Goal: Information Seeking & Learning: Learn about a topic

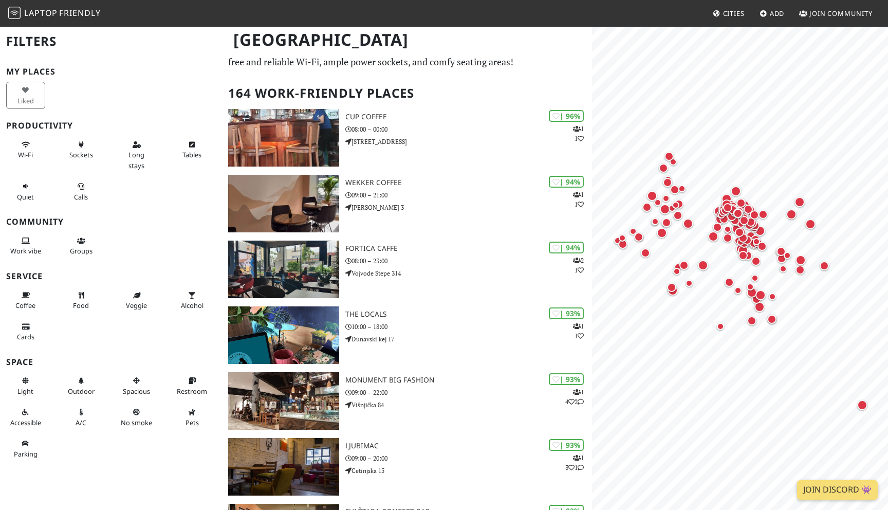
scroll to position [30, 0]
click at [84, 298] on icon at bounding box center [81, 296] width 8 height 7
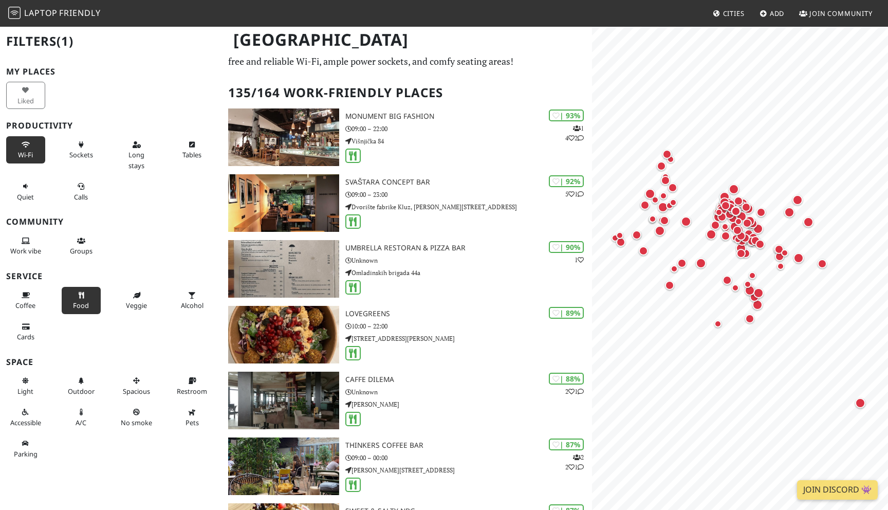
click at [29, 150] on button "Wi-Fi" at bounding box center [25, 149] width 39 height 27
click at [144, 155] on span "Long stays" at bounding box center [137, 160] width 16 height 20
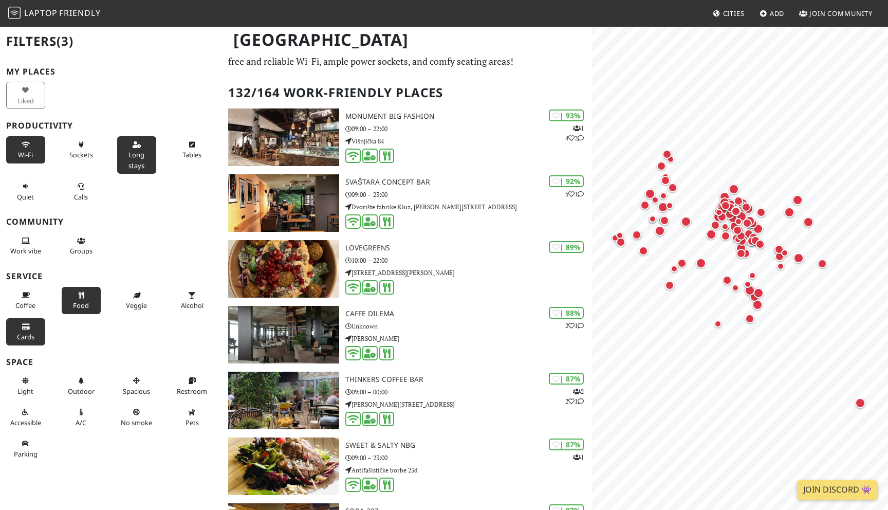
click at [27, 337] on span "Cards" at bounding box center [25, 336] width 17 height 9
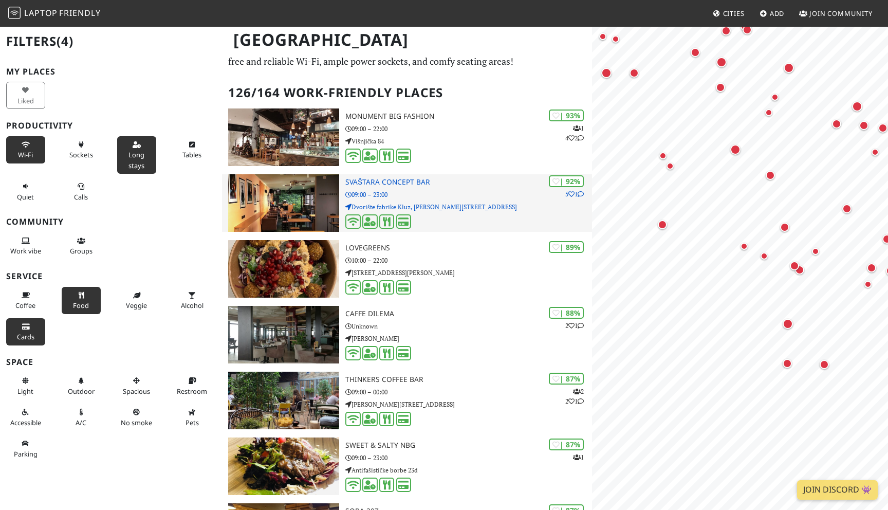
scroll to position [0, 0]
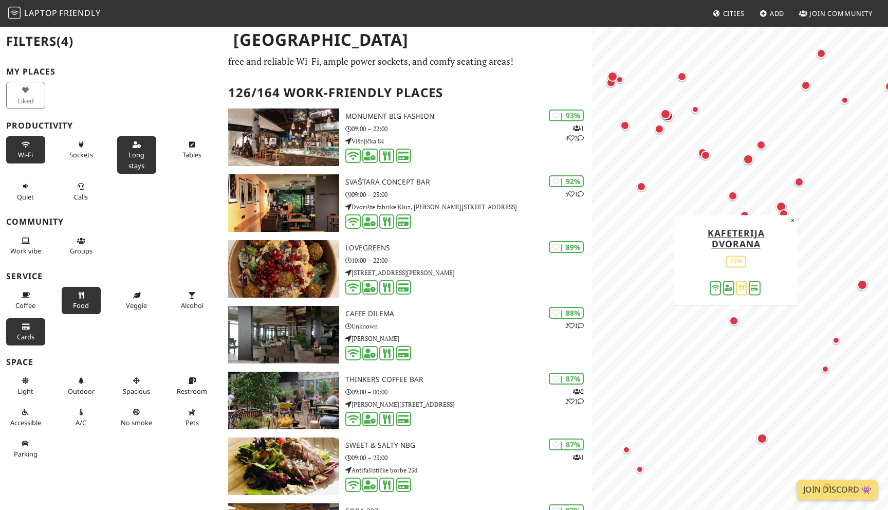
click at [737, 325] on div "Map marker" at bounding box center [735, 322] width 13 height 13
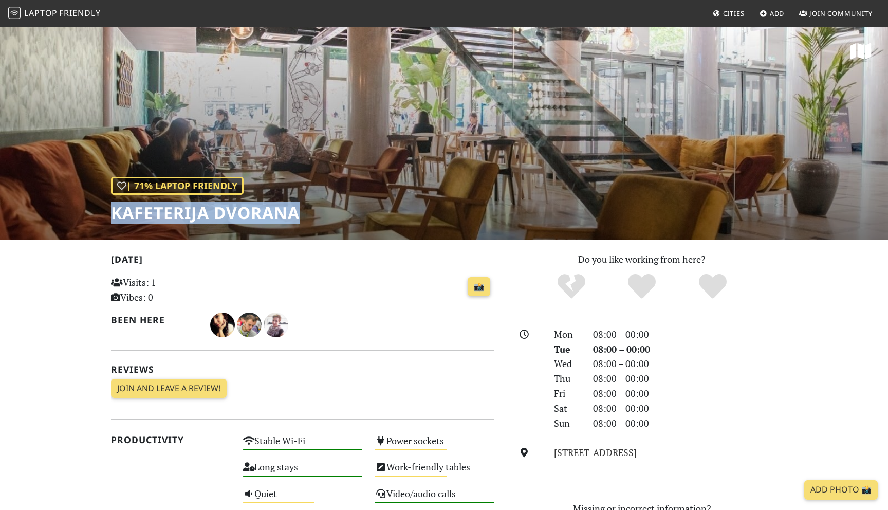
drag, startPoint x: 299, startPoint y: 214, endPoint x: 113, endPoint y: 211, distance: 186.1
click at [113, 211] on h1 "Kafeterija Dvorana" at bounding box center [205, 213] width 189 height 20
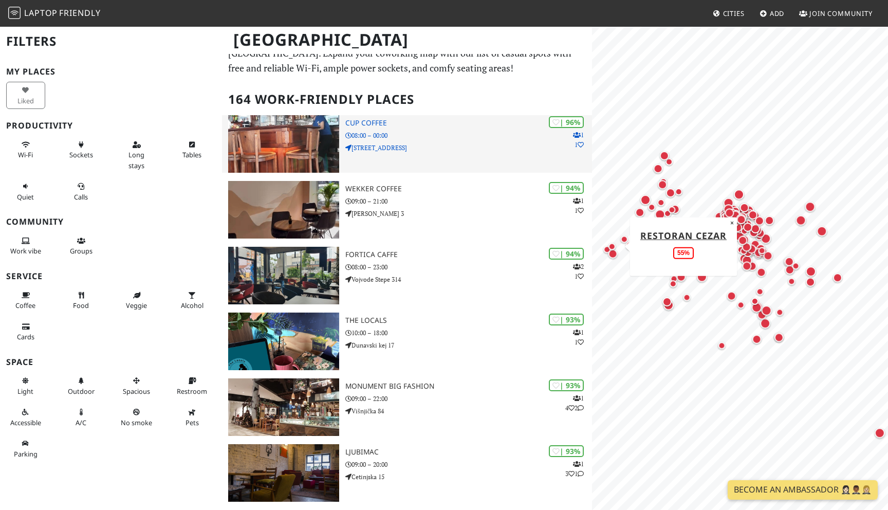
scroll to position [30, 0]
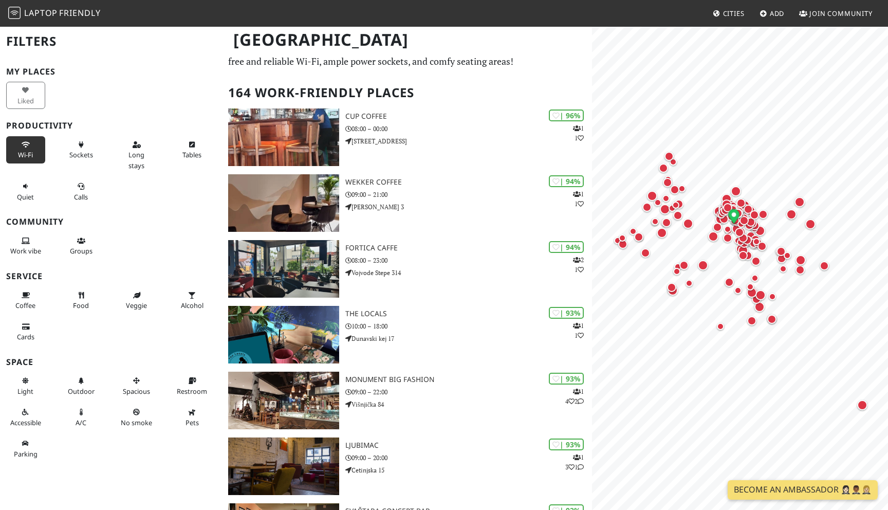
click at [32, 153] on span "Wi-Fi" at bounding box center [25, 154] width 15 height 9
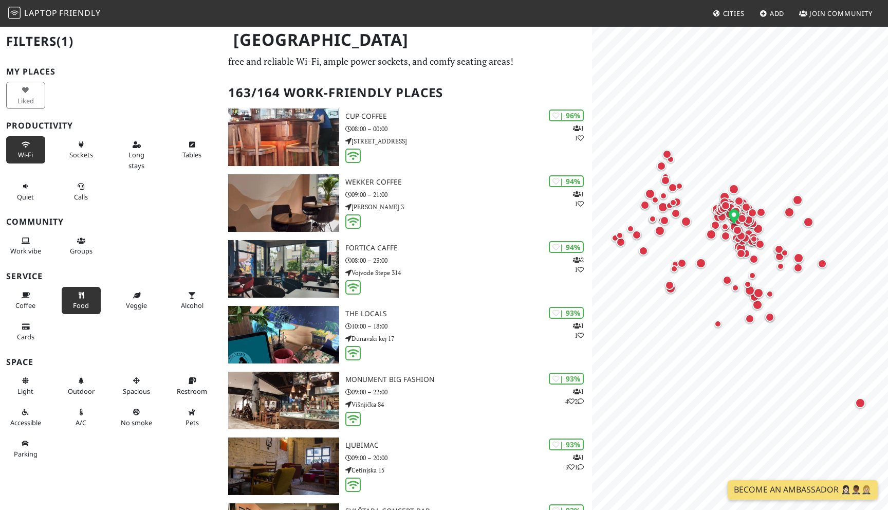
click at [79, 301] on span "Food" at bounding box center [81, 305] width 16 height 9
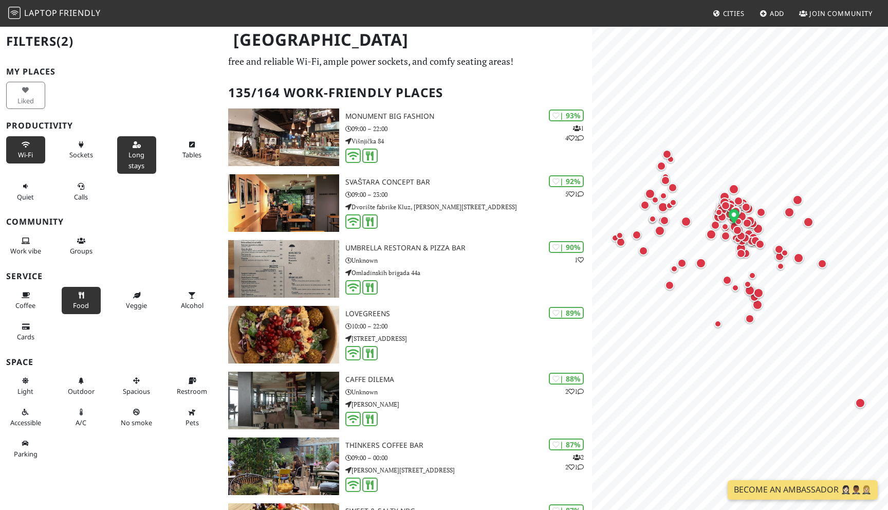
click at [142, 152] on span "Long stays" at bounding box center [137, 160] width 16 height 20
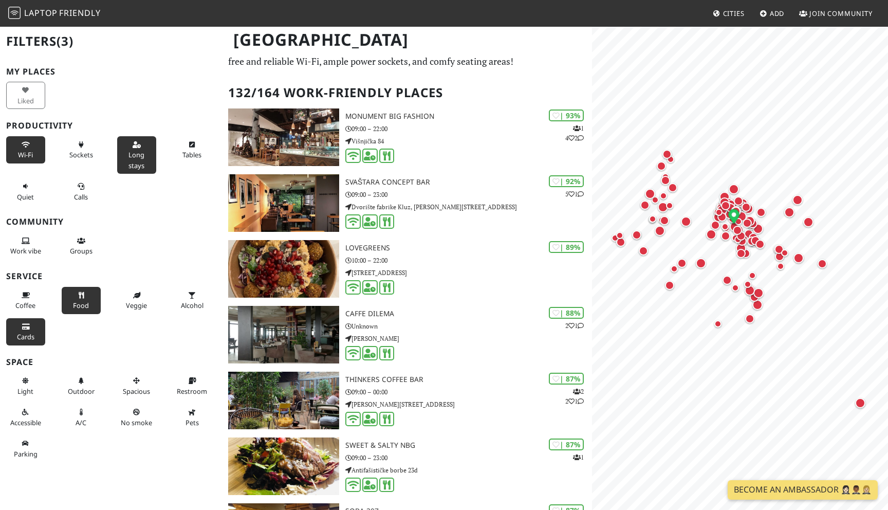
click at [28, 331] on button "Cards" at bounding box center [25, 331] width 39 height 27
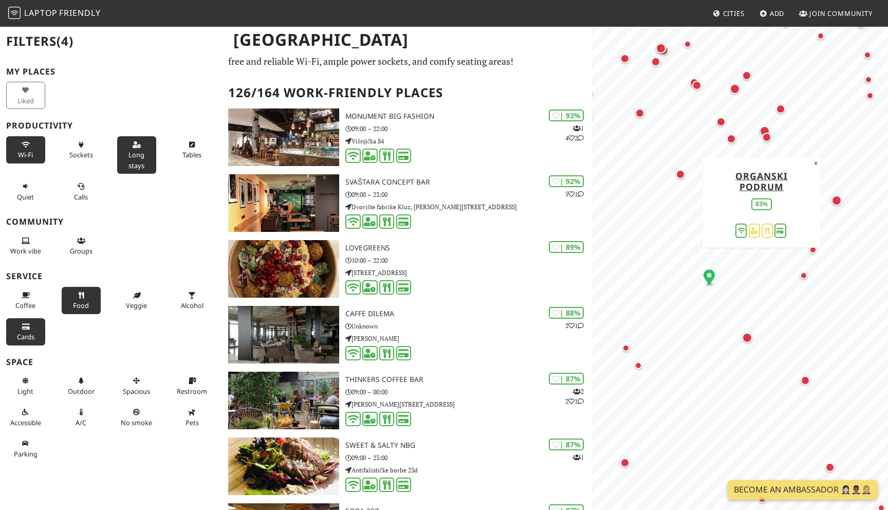
click at [837, 204] on div "Map marker" at bounding box center [837, 200] width 10 height 10
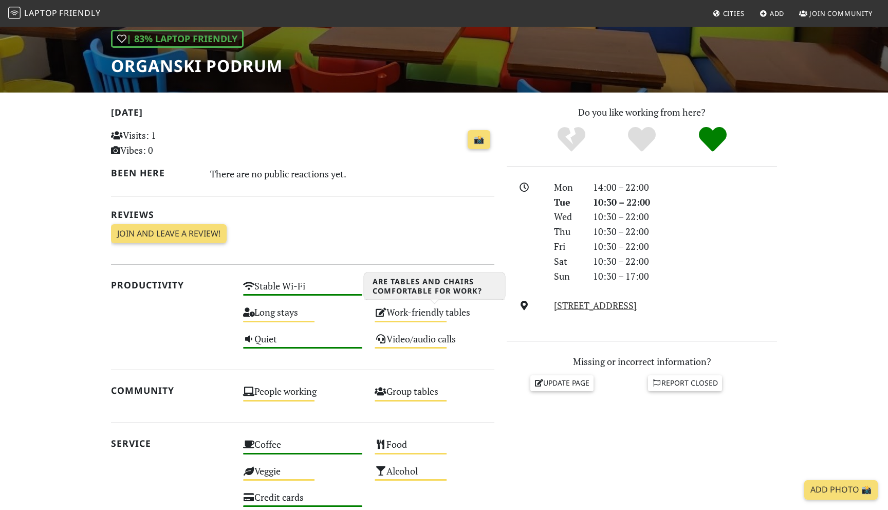
scroll to position [158, 0]
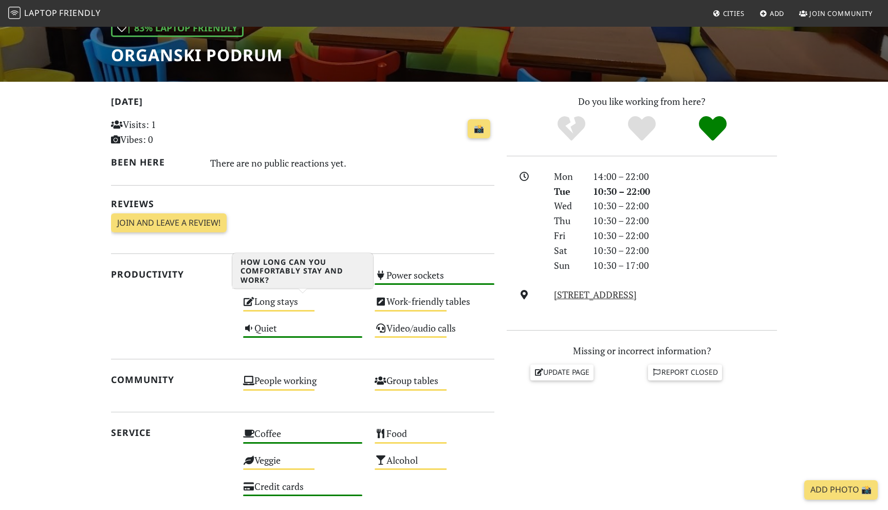
click at [278, 301] on div "Long stays Medium" at bounding box center [303, 306] width 132 height 26
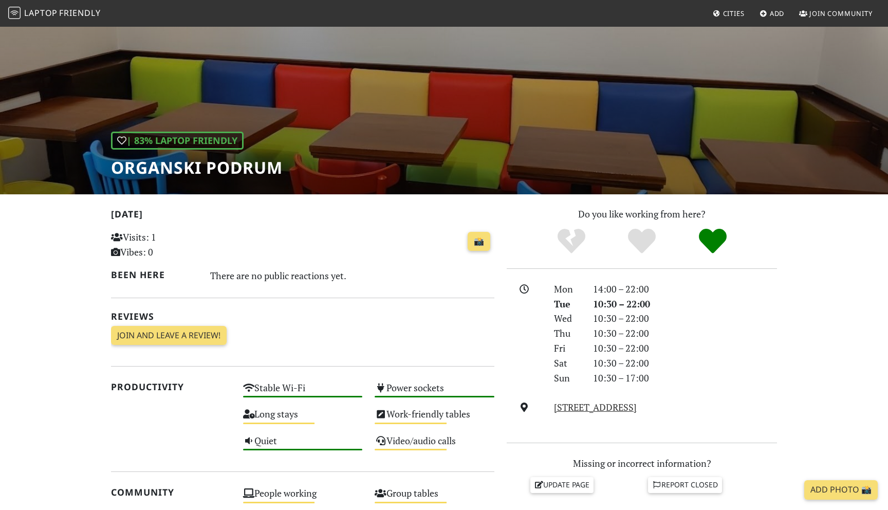
scroll to position [0, 0]
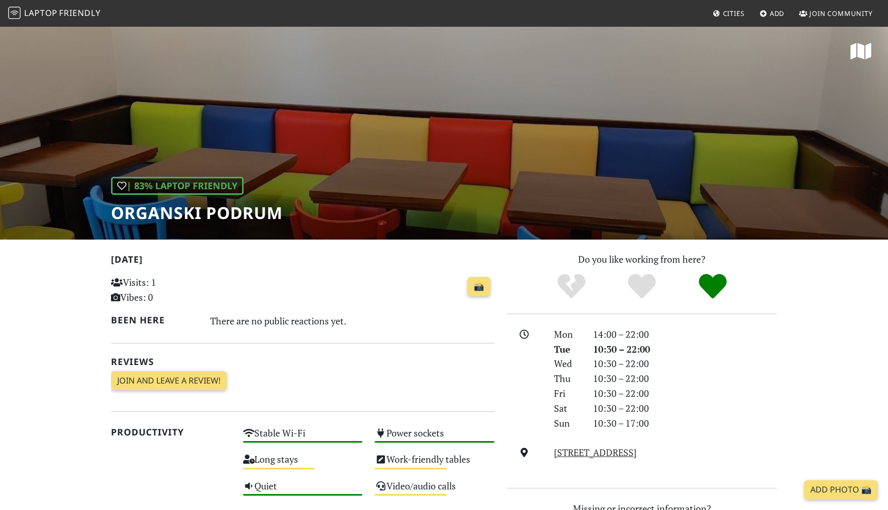
click at [862, 49] on icon at bounding box center [861, 51] width 21 height 19
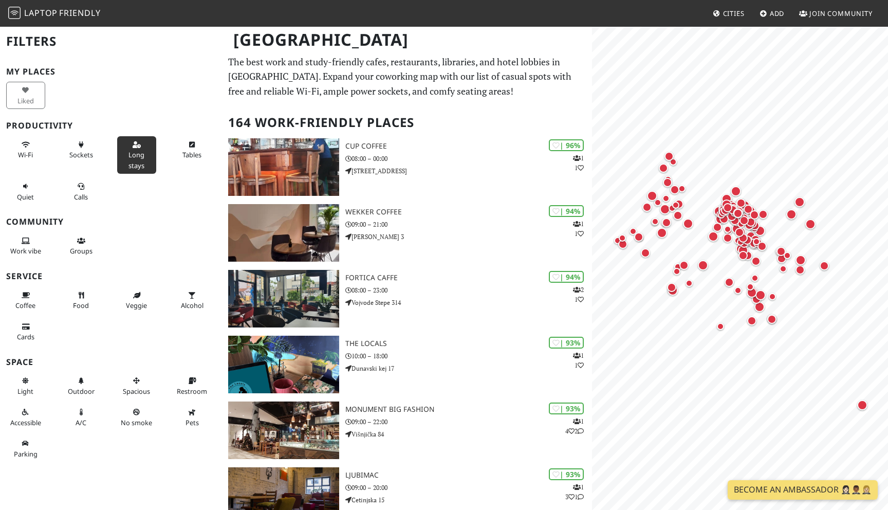
click at [134, 150] on button "Long stays" at bounding box center [136, 155] width 39 height 38
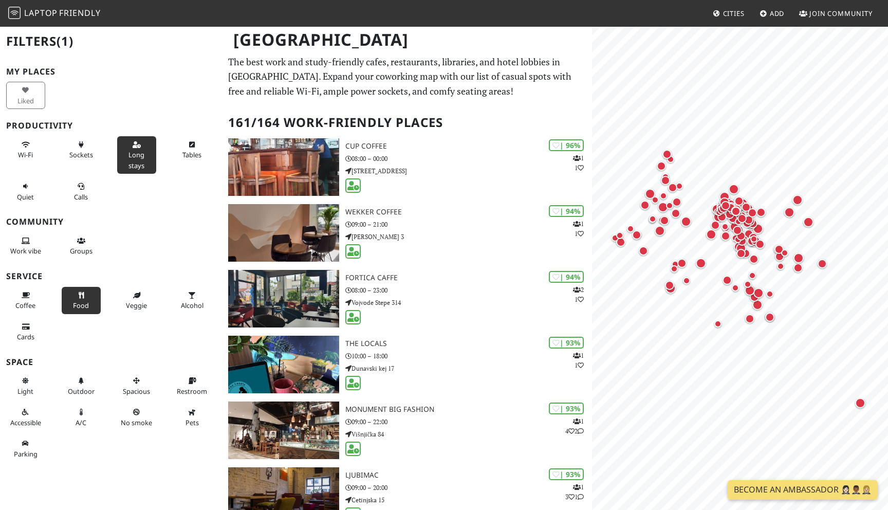
click at [90, 312] on button "Food" at bounding box center [81, 300] width 39 height 27
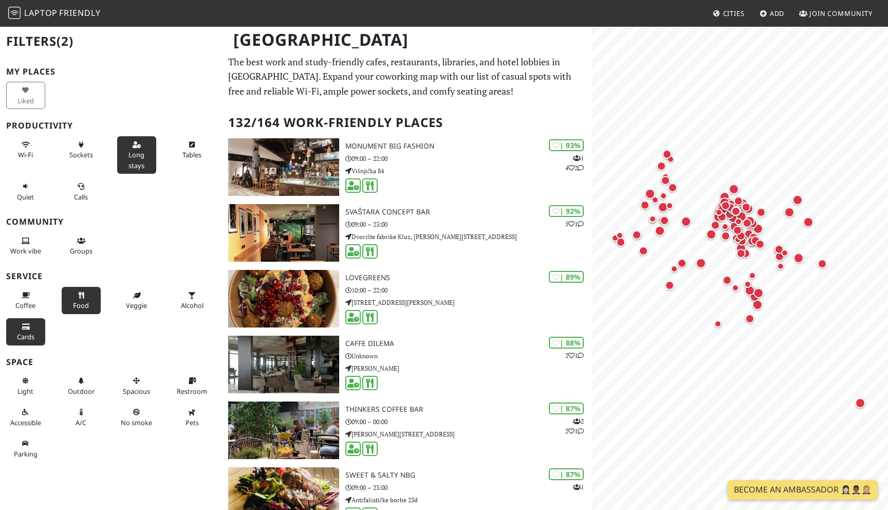
click at [27, 332] on button "Cards" at bounding box center [25, 331] width 39 height 27
